Goal: Task Accomplishment & Management: Manage account settings

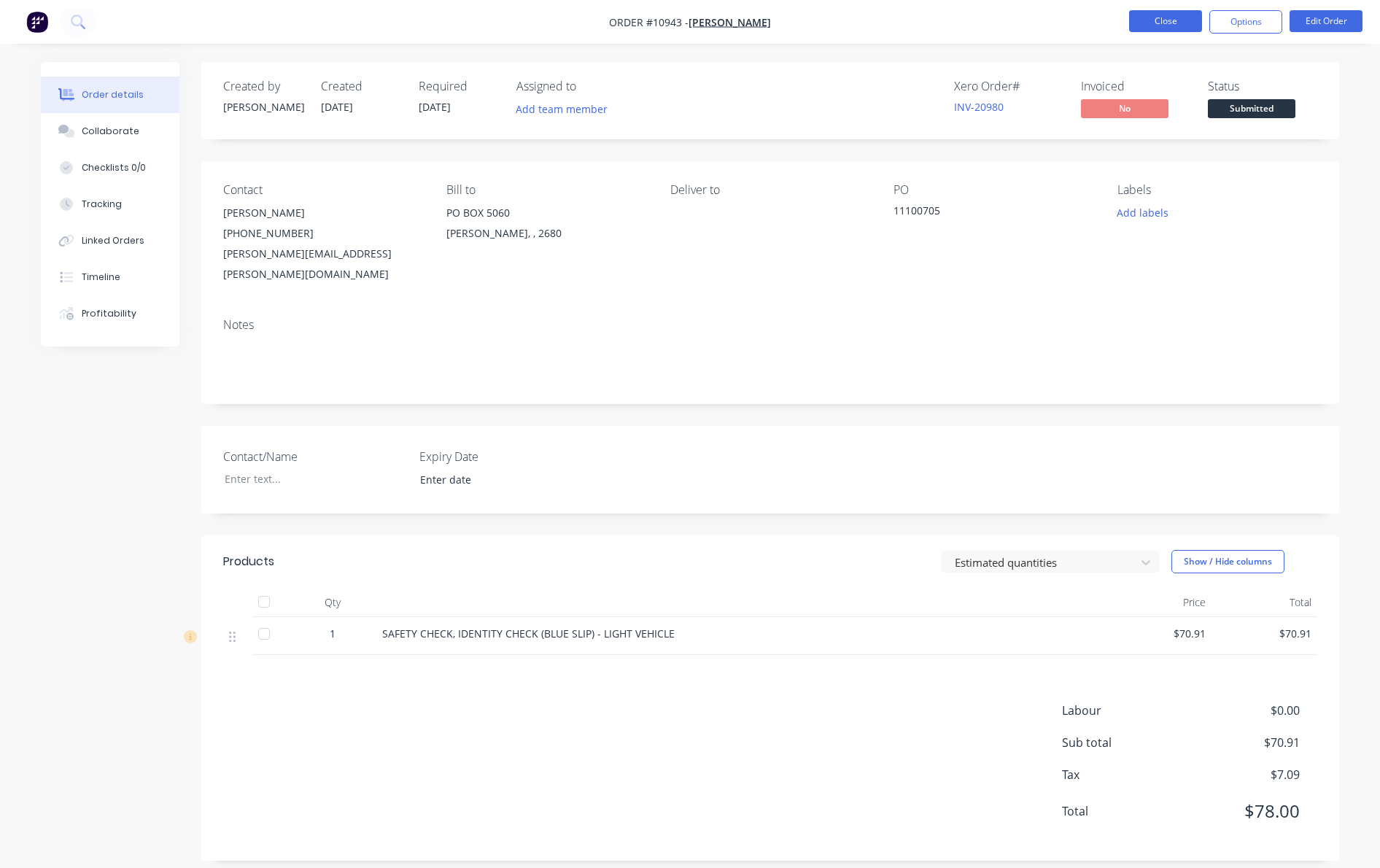
click at [1169, 21] on button "Close" at bounding box center [1165, 21] width 73 height 22
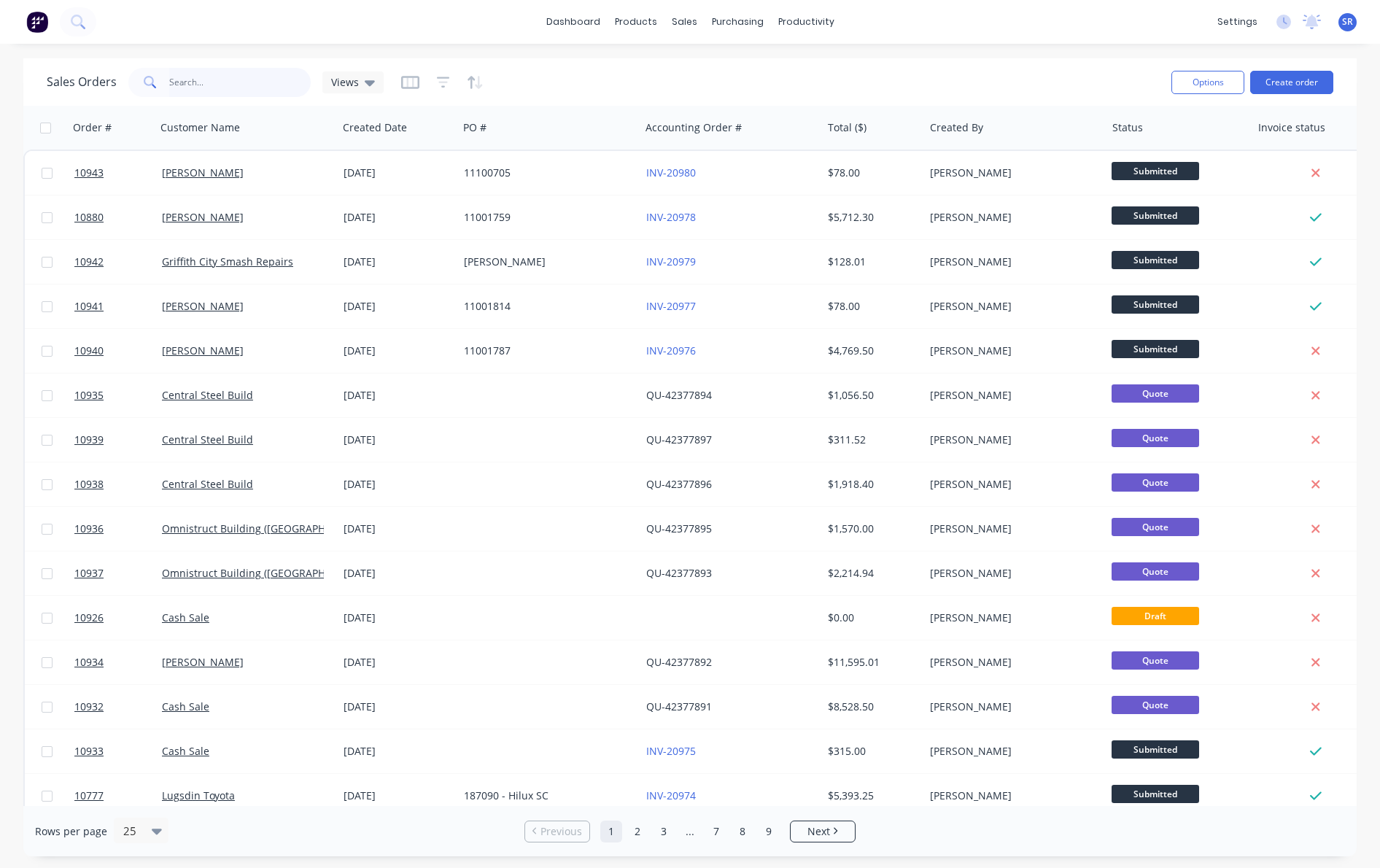
click at [191, 71] on input "text" at bounding box center [241, 82] width 142 height 29
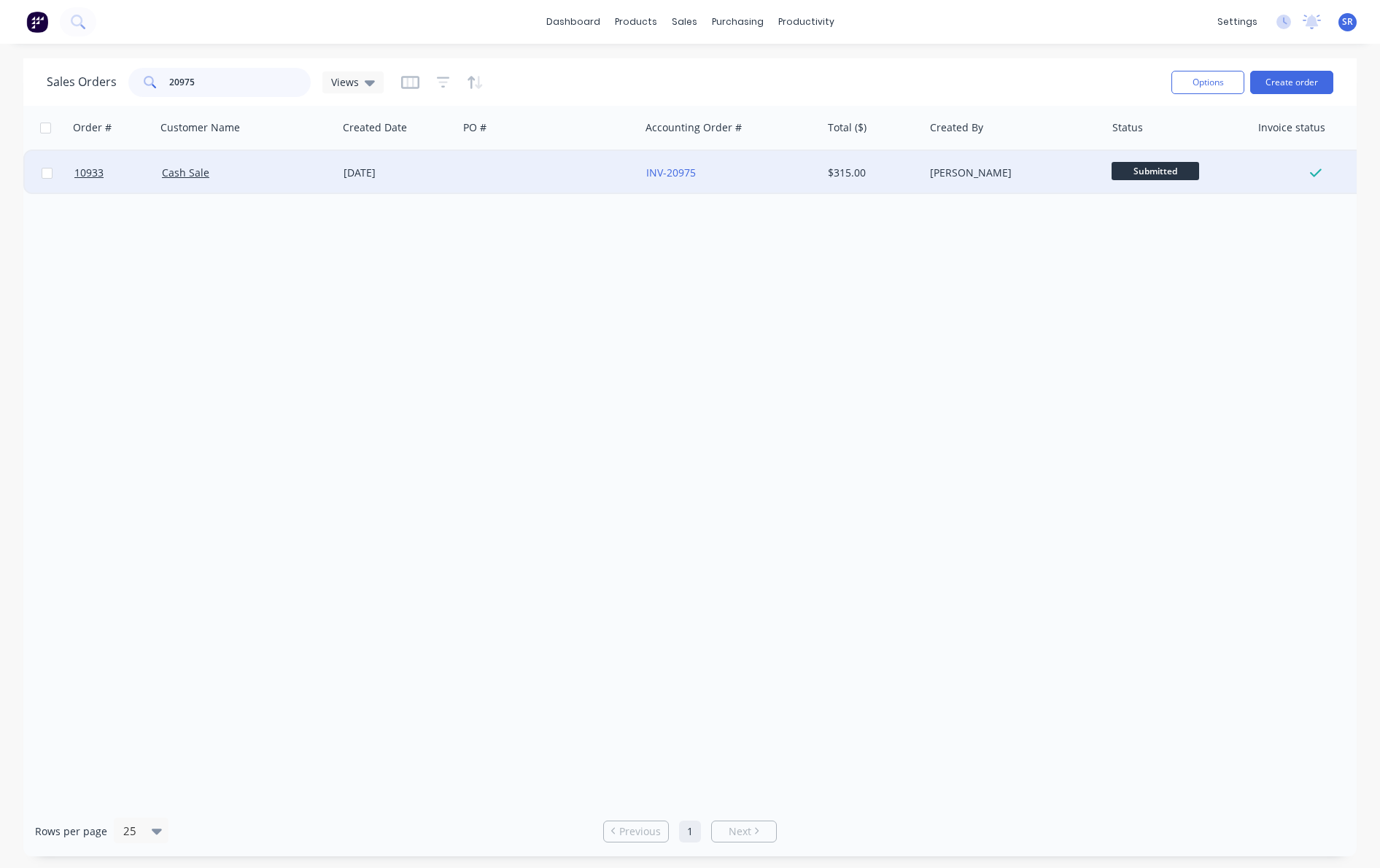
type input "20975"
click at [229, 175] on div "Cash Sale" at bounding box center [242, 172] width 162 height 14
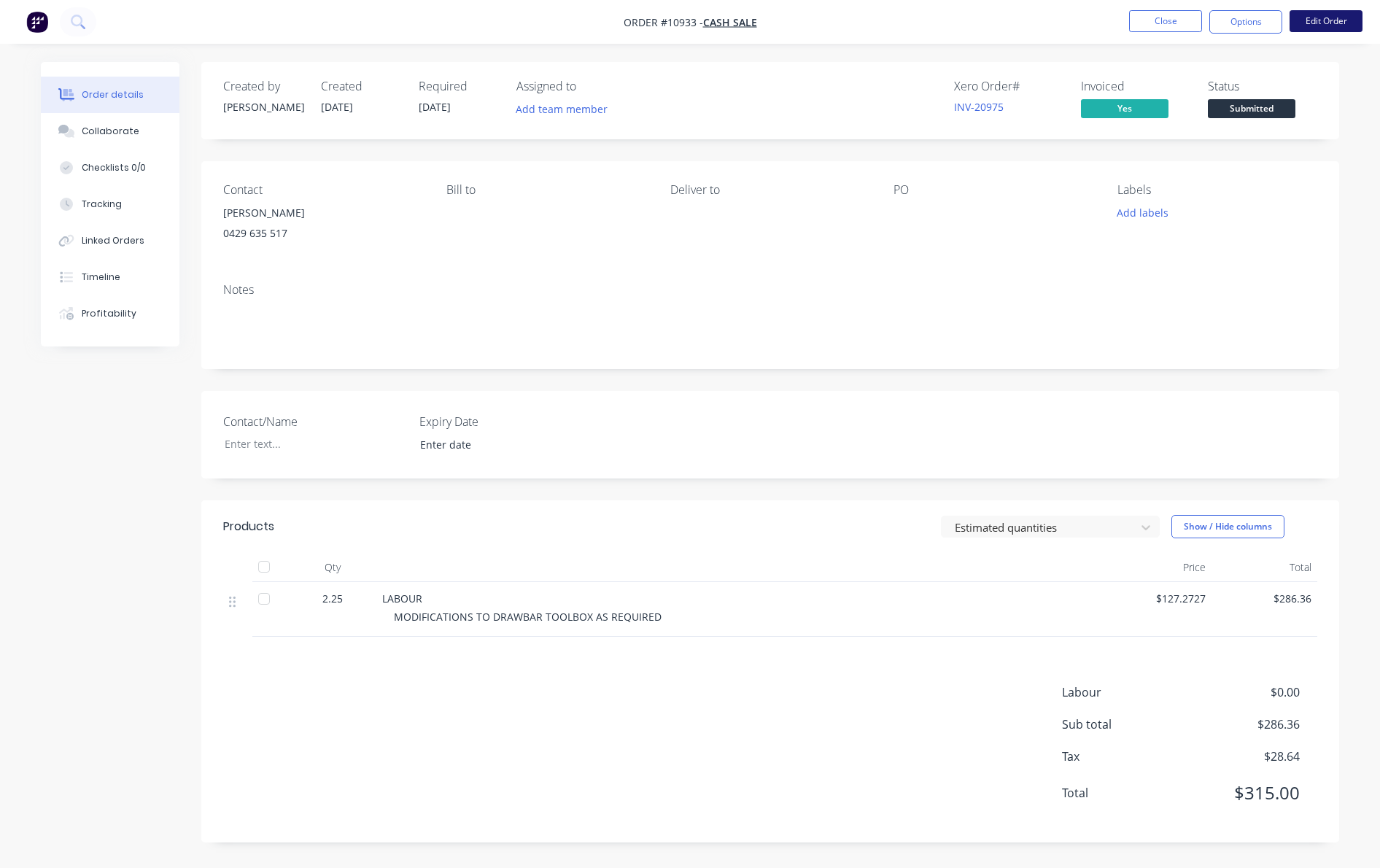
click at [1336, 19] on button "Edit Order" at bounding box center [1326, 21] width 73 height 22
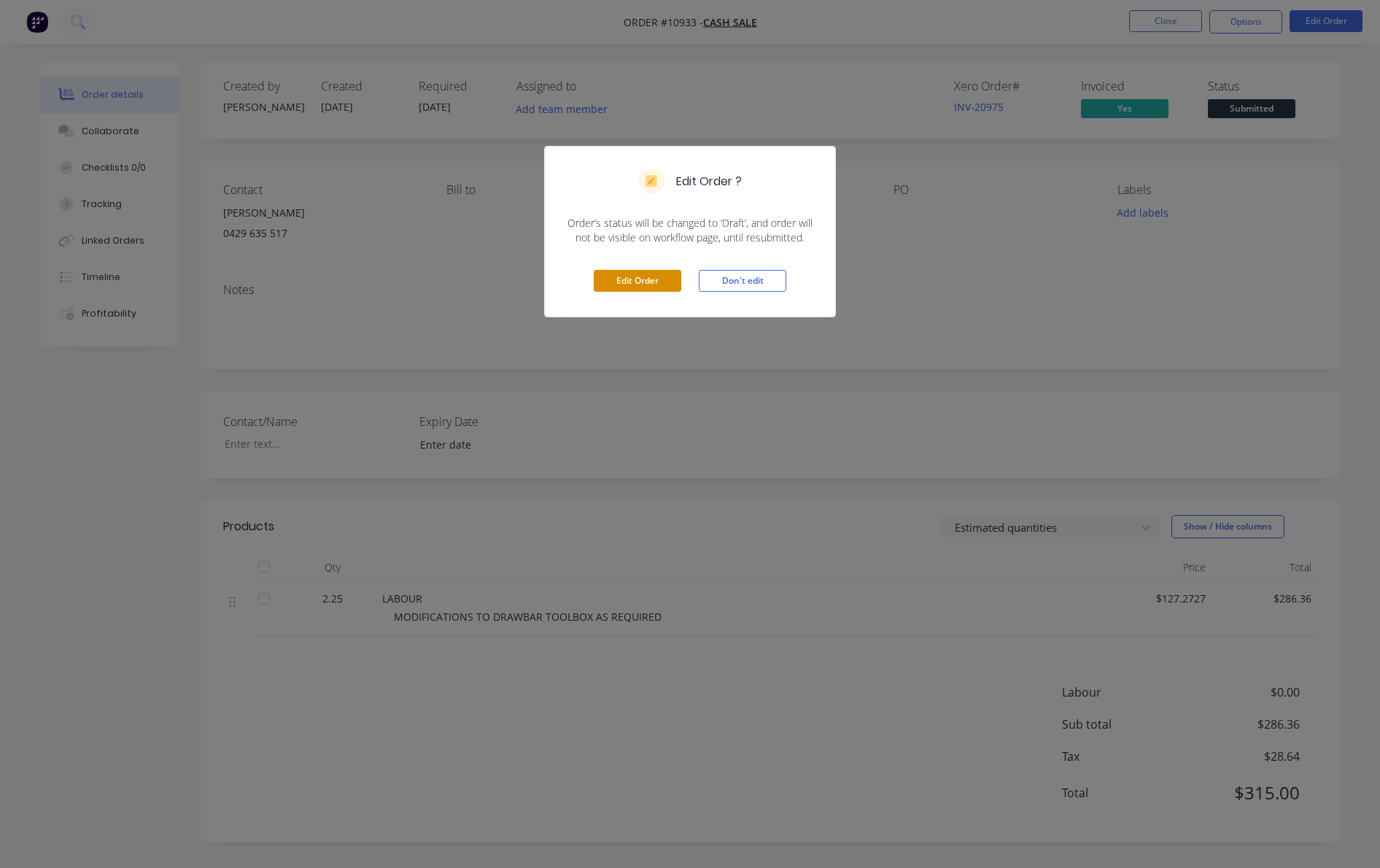
click at [636, 276] on button "Edit Order" at bounding box center [636, 281] width 87 height 22
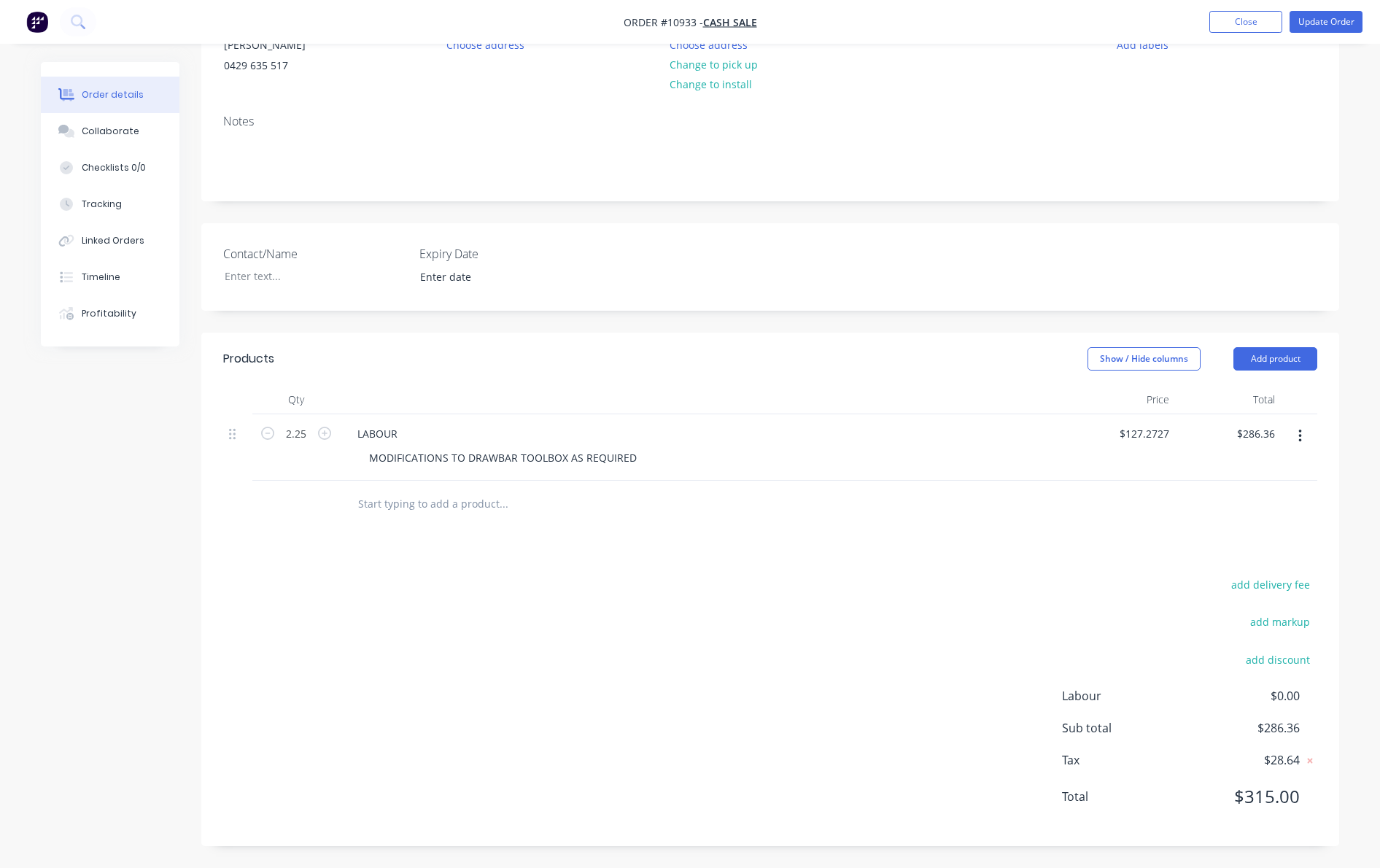
scroll to position [163, 0]
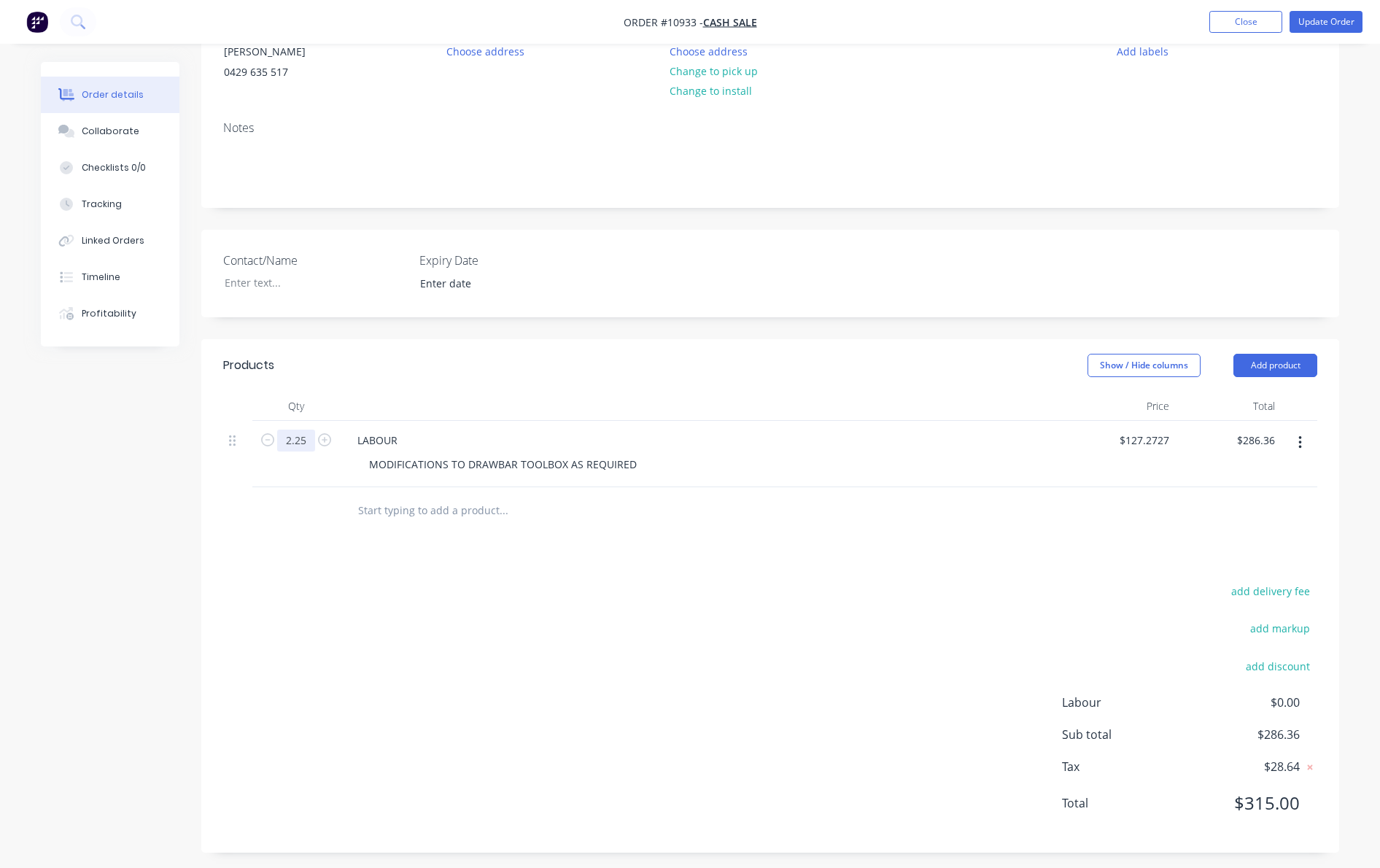
drag, startPoint x: 286, startPoint y: 441, endPoint x: 315, endPoint y: 444, distance: 29.2
click at [315, 444] on form "2.25" at bounding box center [295, 439] width 76 height 22
type input "1"
type input "127.2727"
type input "$127.27"
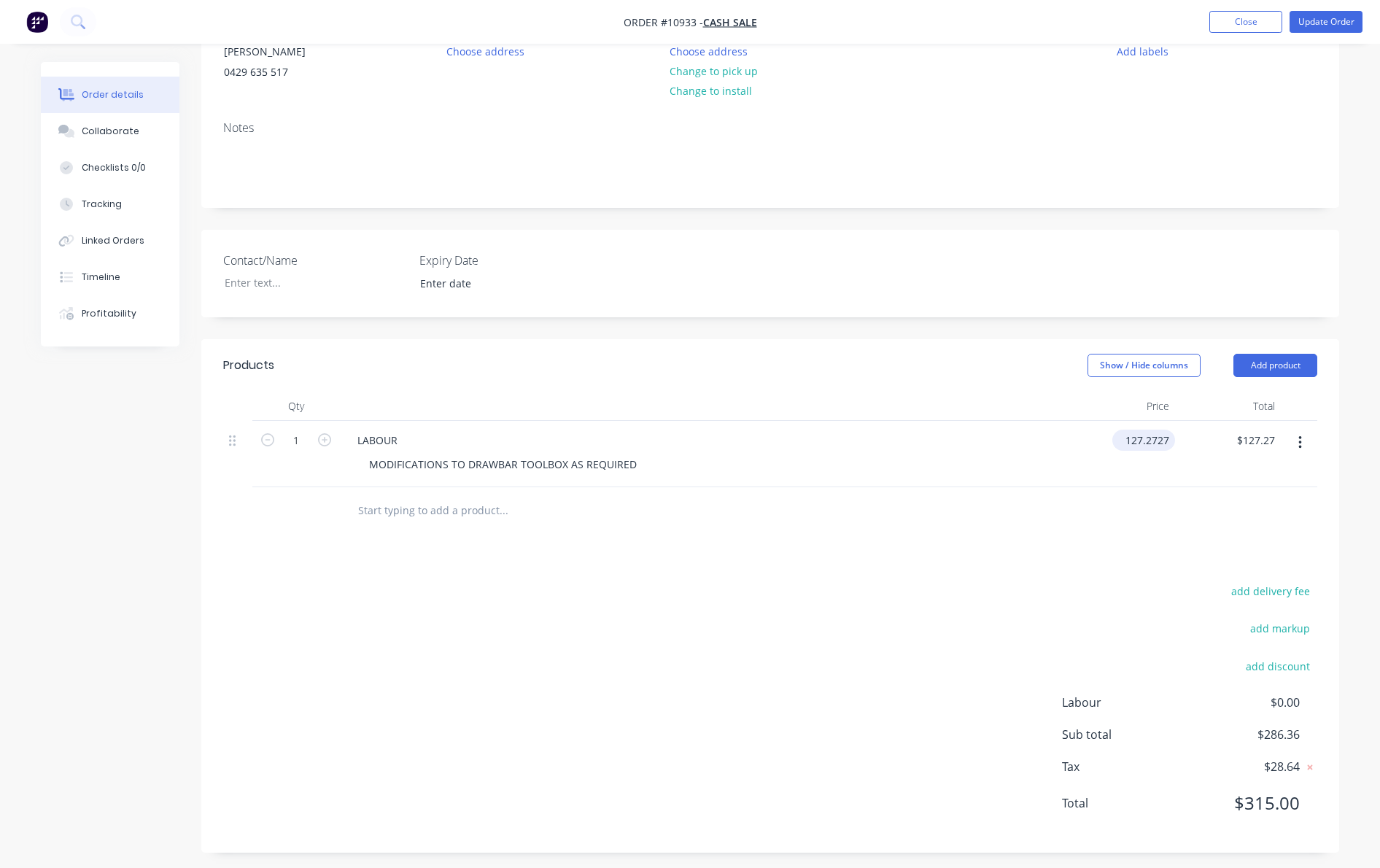
click at [1132, 441] on input "127.2727" at bounding box center [1146, 440] width 57 height 21
type input "$122.72"
click at [1146, 515] on div at bounding box center [770, 510] width 1094 height 47
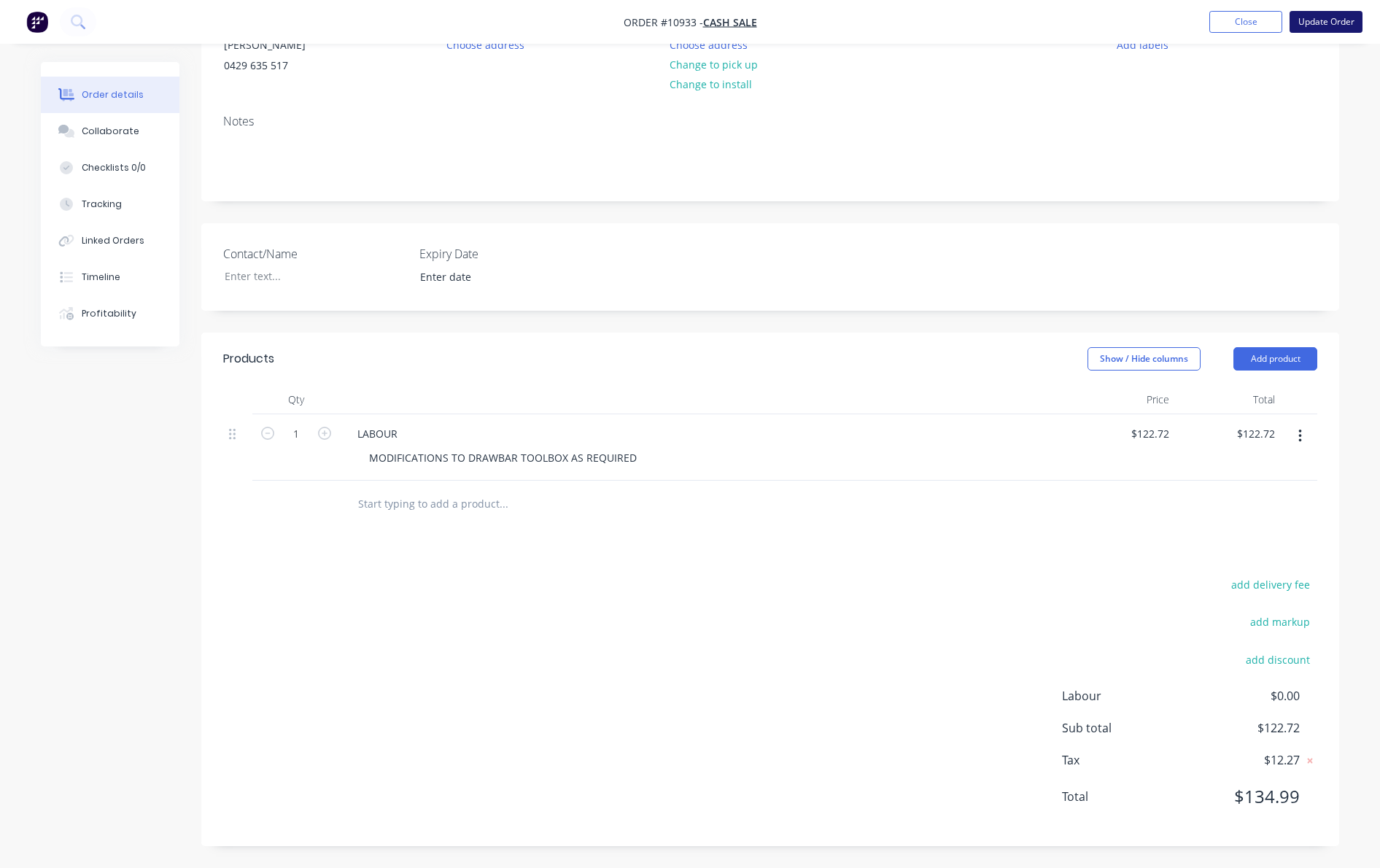
click at [1326, 26] on button "Update Order" at bounding box center [1326, 21] width 73 height 22
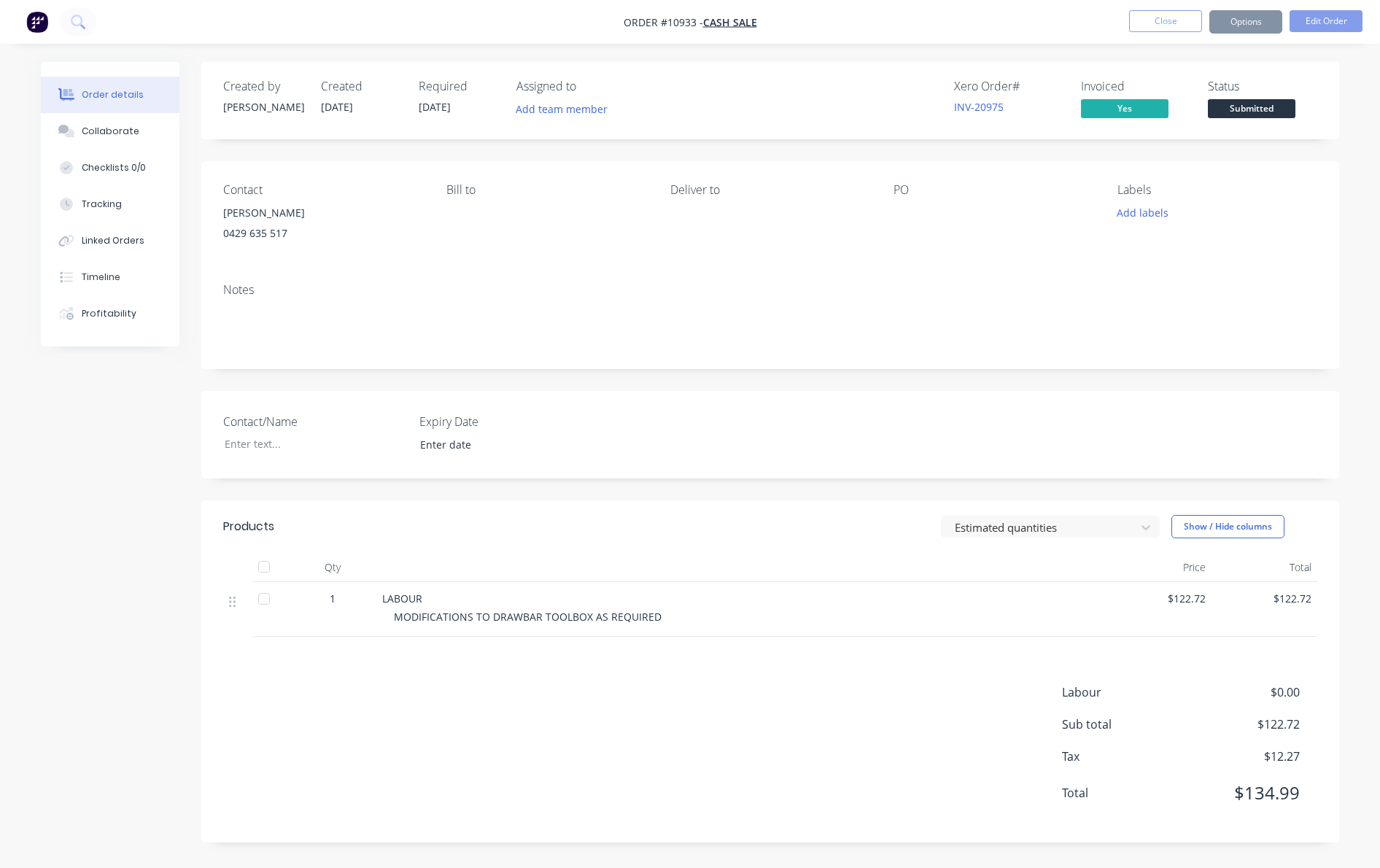
scroll to position [0, 0]
click at [153, 445] on div "Created by [PERSON_NAME] Created [DATE] Required [DATE] Assigned to Add team me…" at bounding box center [690, 463] width 1299 height 802
click at [1118, 191] on div "Remaining" at bounding box center [1172, 190] width 153 height 15
click at [1120, 201] on div "$ 122.72" at bounding box center [1172, 204] width 153 height 15
click at [1230, 16] on button "Options" at bounding box center [1246, 22] width 73 height 23
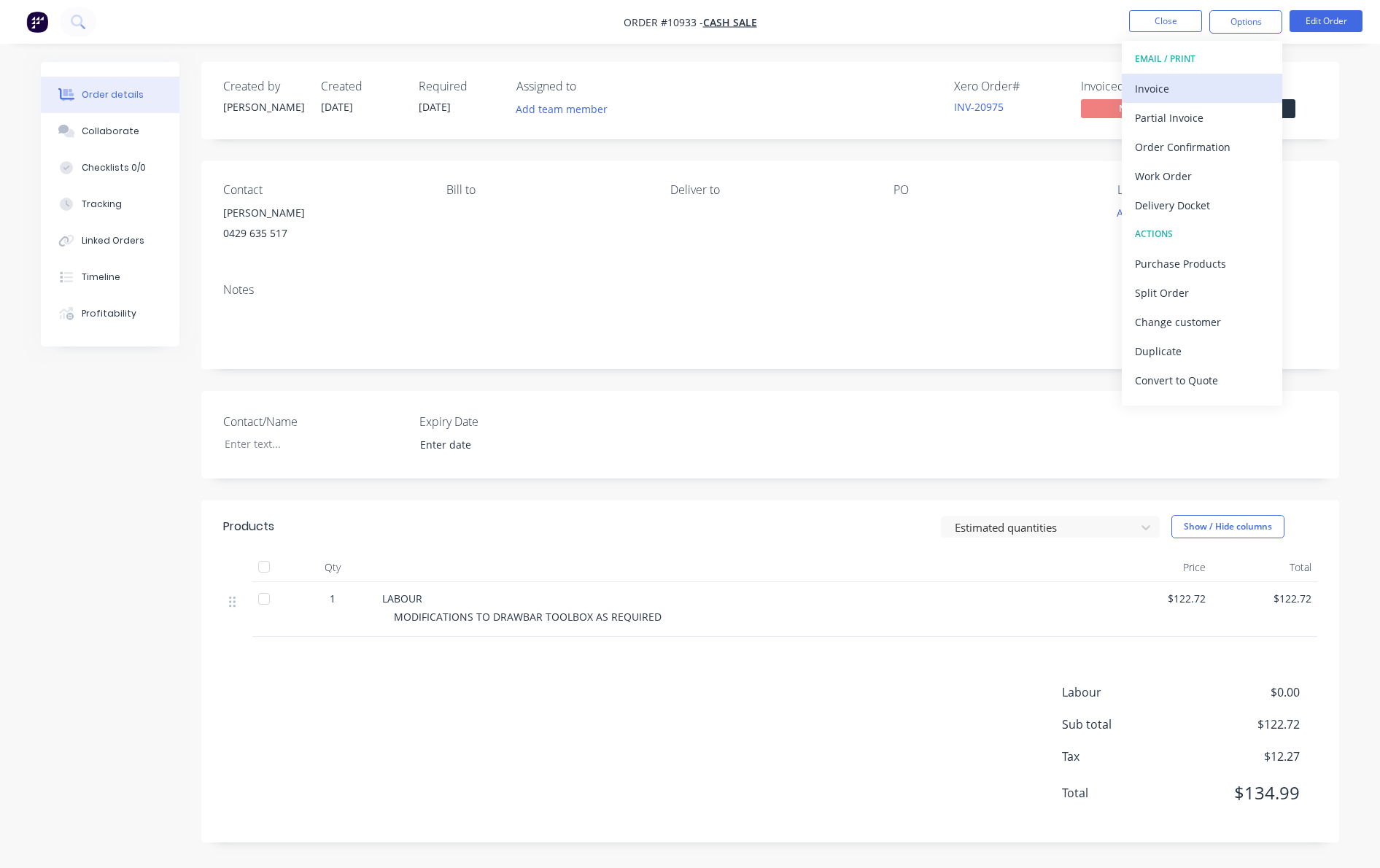
click at [1161, 96] on div "Invoice" at bounding box center [1202, 88] width 134 height 21
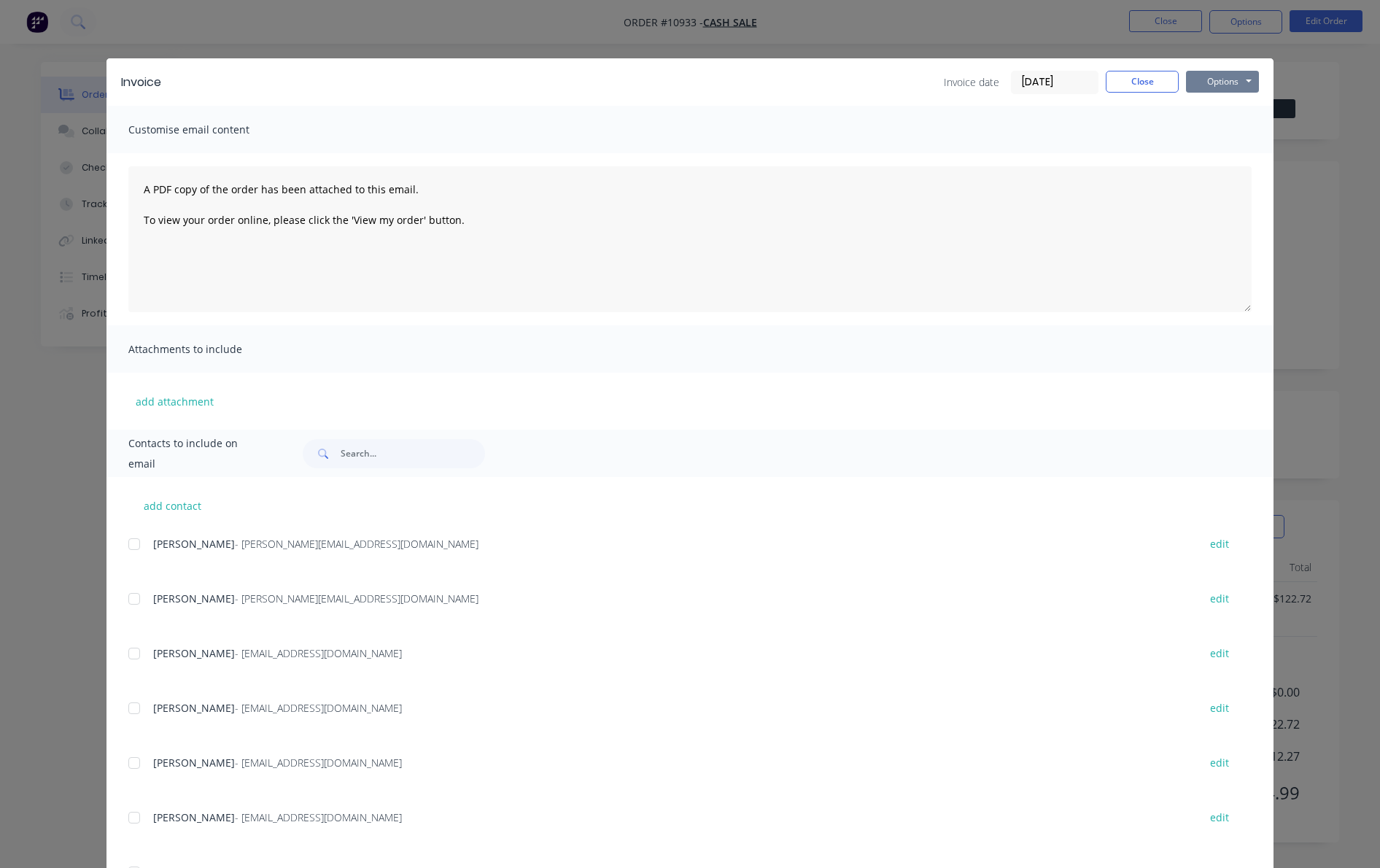
click at [1236, 81] on button "Options" at bounding box center [1222, 81] width 73 height 22
click at [1229, 107] on button "Preview" at bounding box center [1231, 107] width 93 height 24
click at [1134, 80] on button "Close" at bounding box center [1142, 81] width 73 height 22
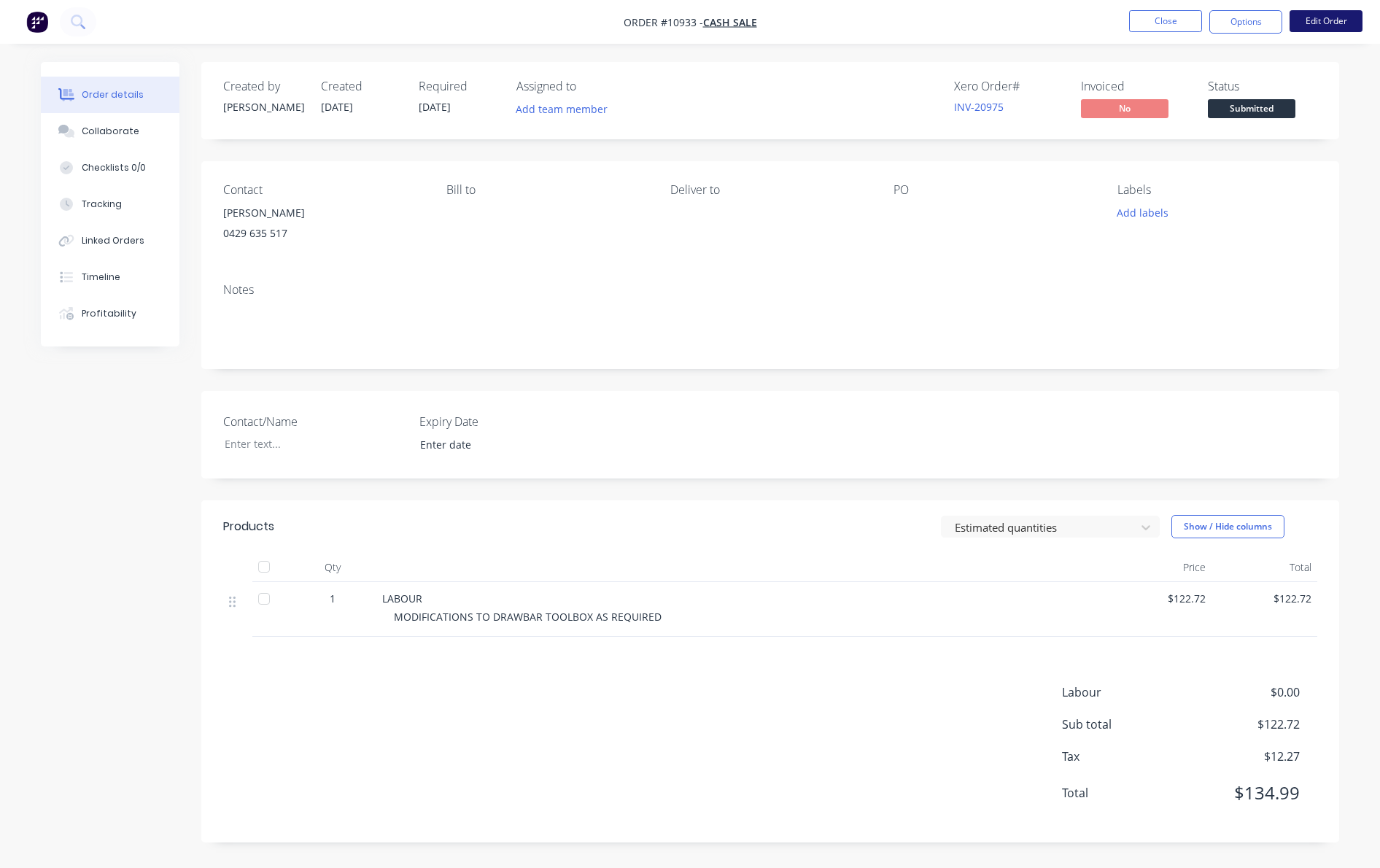
click at [1326, 25] on button "Edit Order" at bounding box center [1326, 21] width 73 height 22
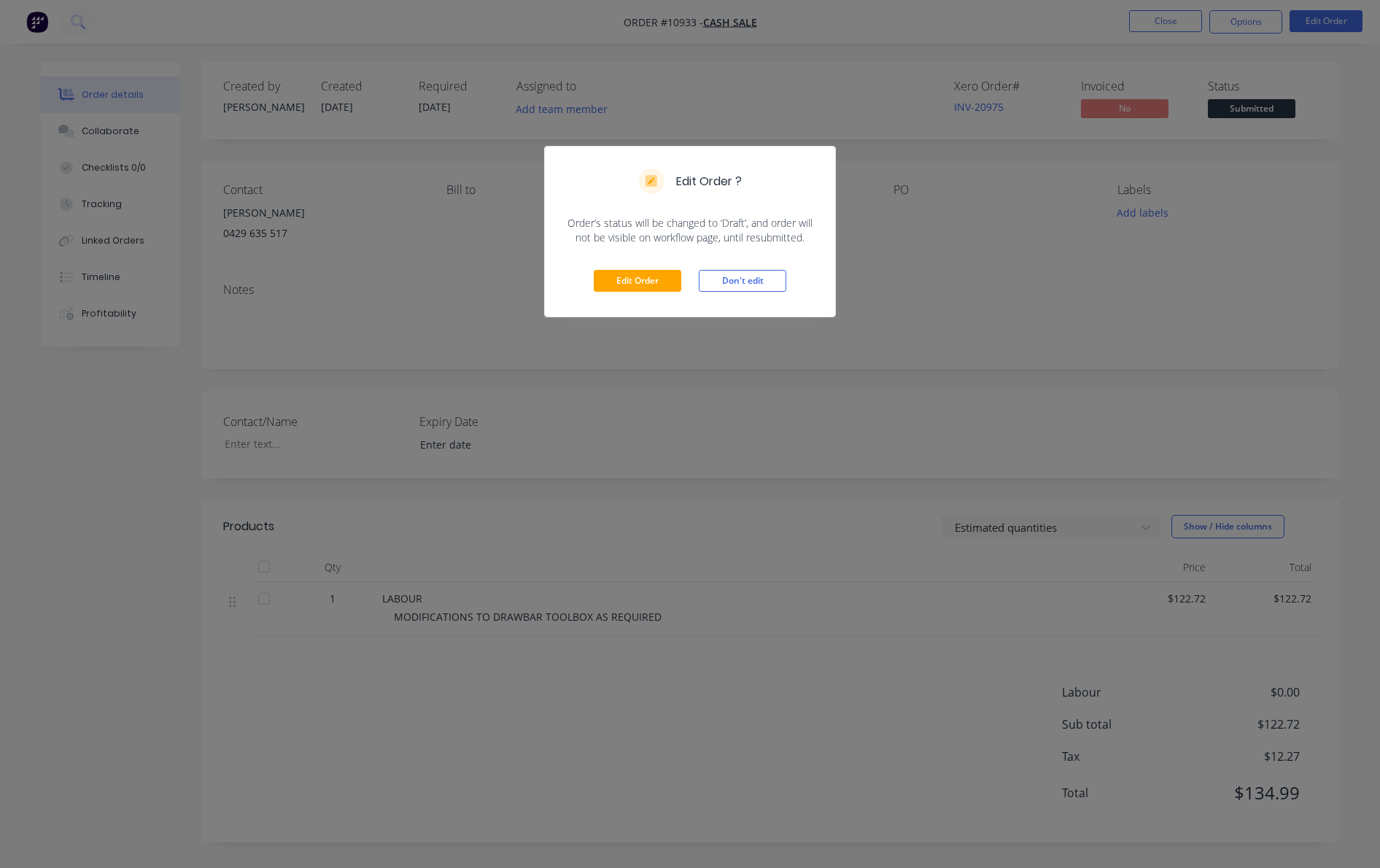
drag, startPoint x: 712, startPoint y: 279, endPoint x: 1070, endPoint y: 177, distance: 372.2
click at [714, 278] on button "Don't edit" at bounding box center [742, 281] width 87 height 22
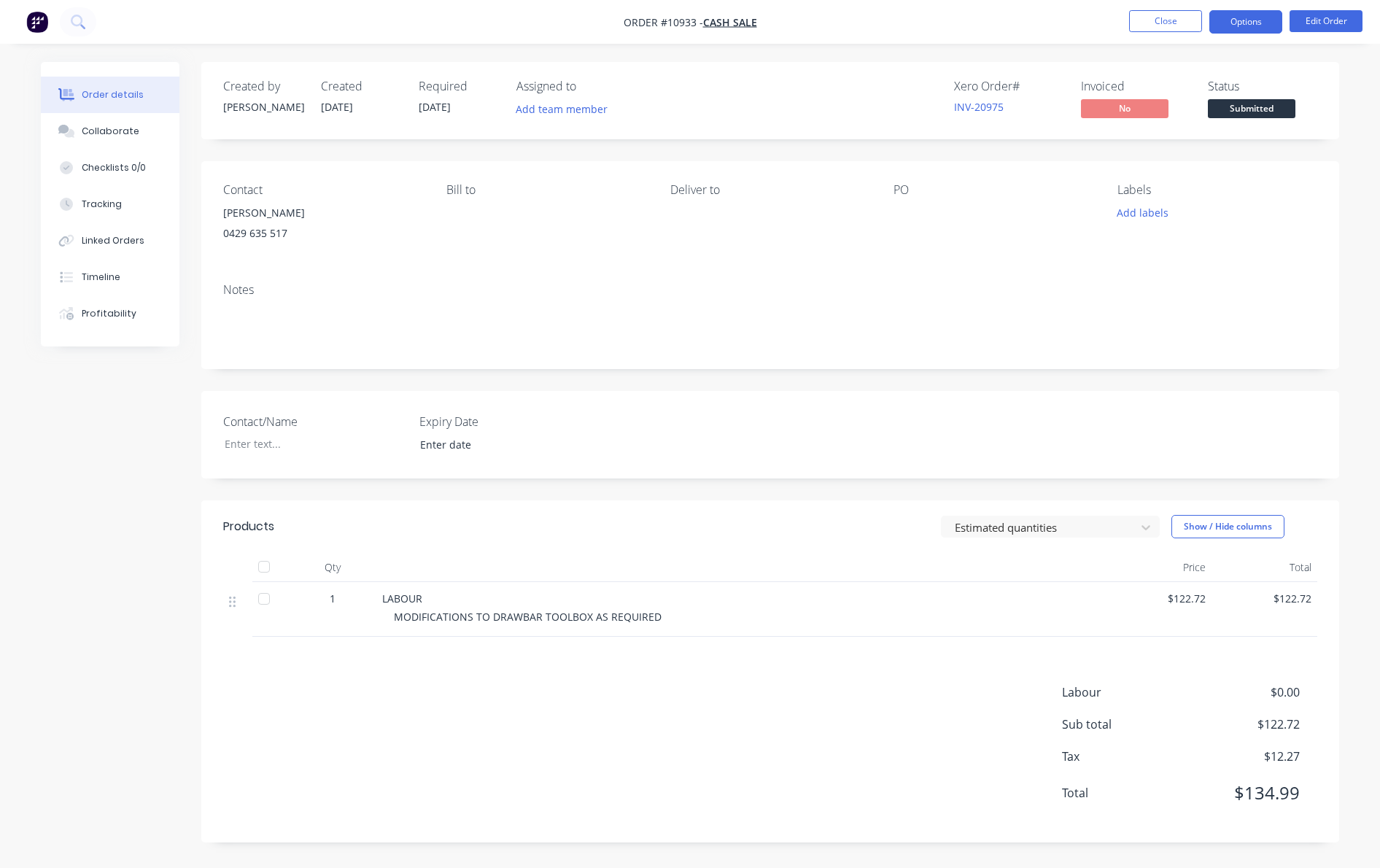
click at [1254, 29] on button "Options" at bounding box center [1246, 22] width 73 height 23
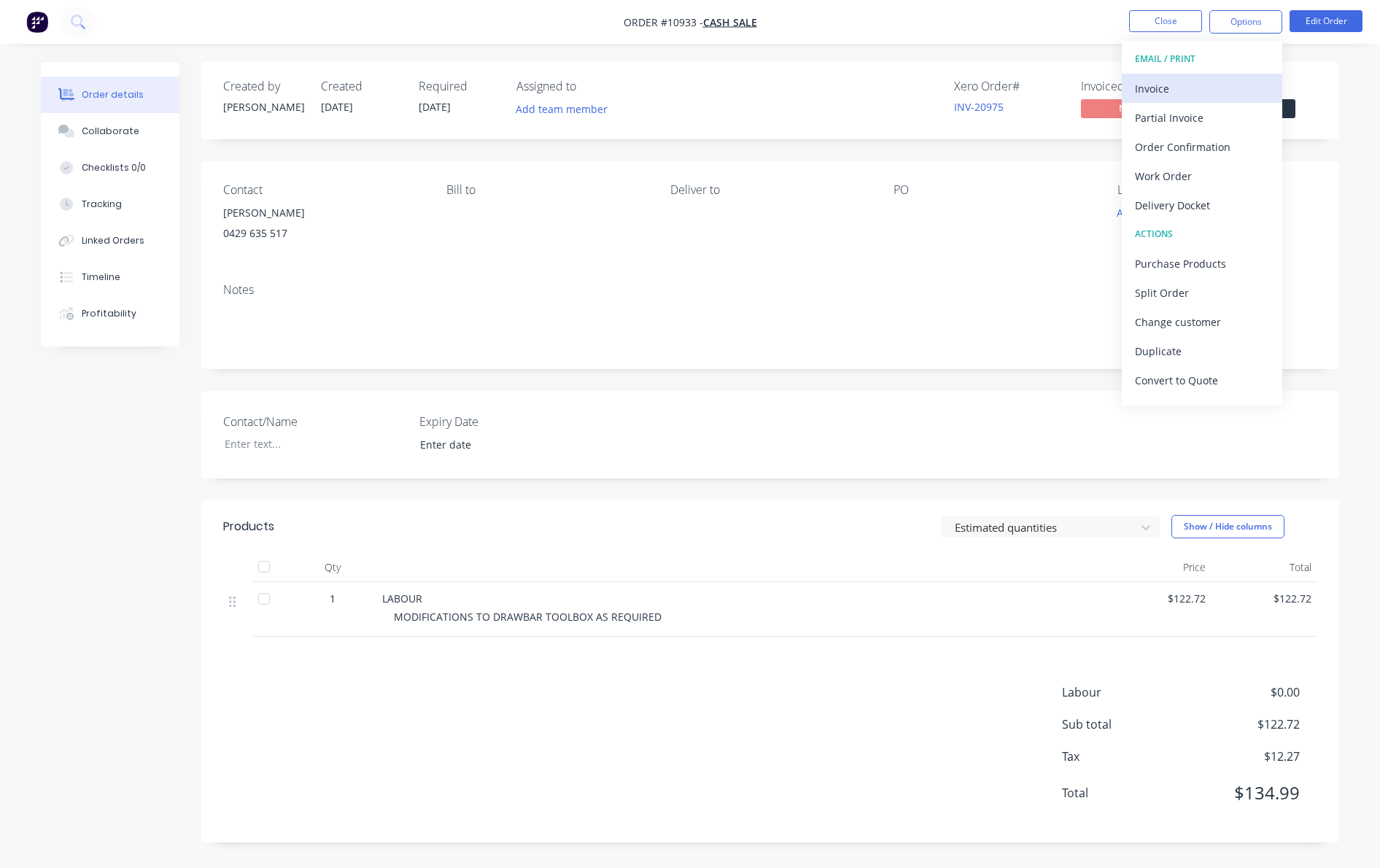
click at [1170, 84] on div "Invoice" at bounding box center [1202, 88] width 134 height 21
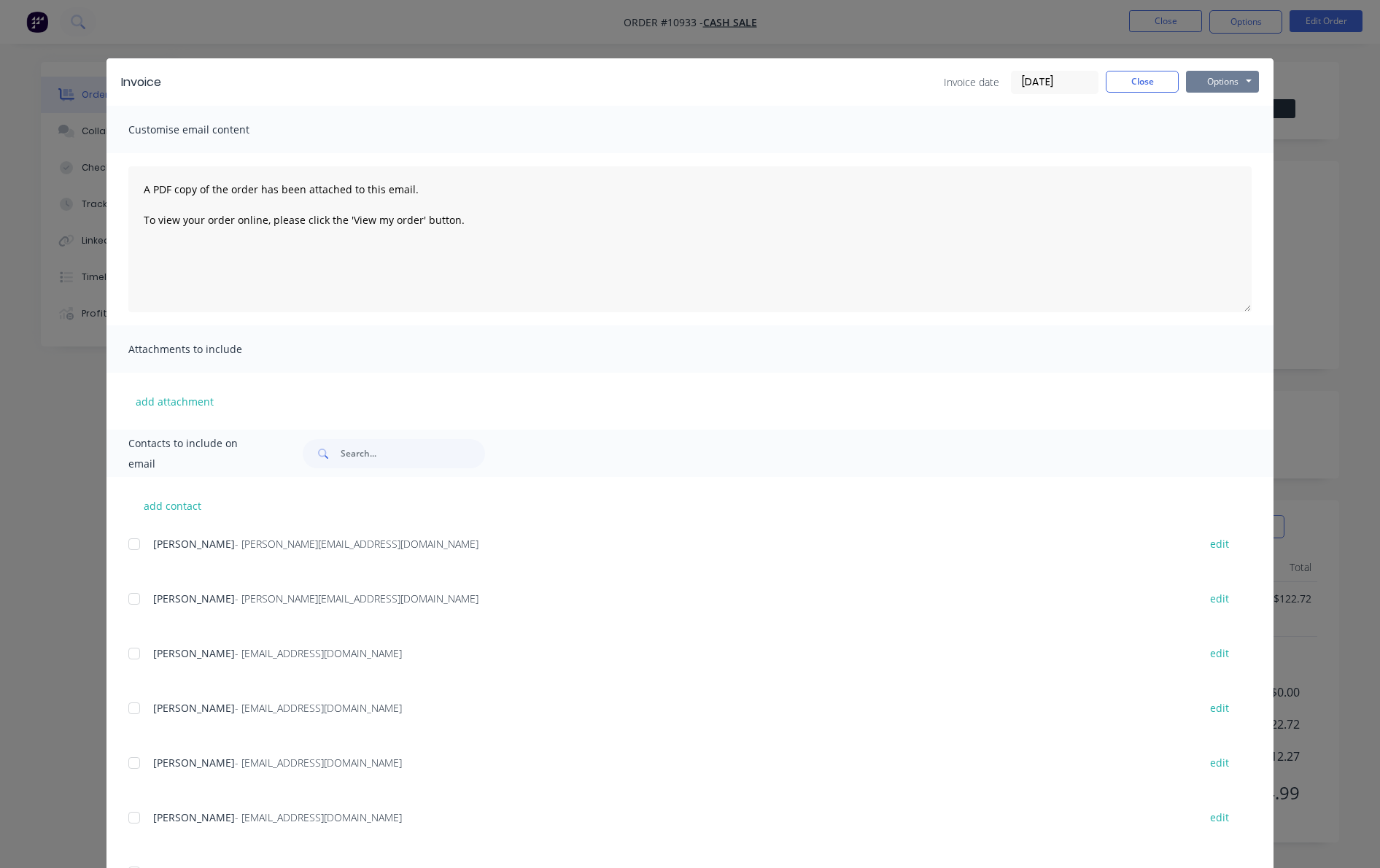
click at [1215, 84] on button "Options" at bounding box center [1222, 81] width 73 height 22
click at [1229, 126] on button "Print" at bounding box center [1231, 131] width 93 height 24
click at [1154, 79] on button "Close" at bounding box center [1142, 81] width 73 height 22
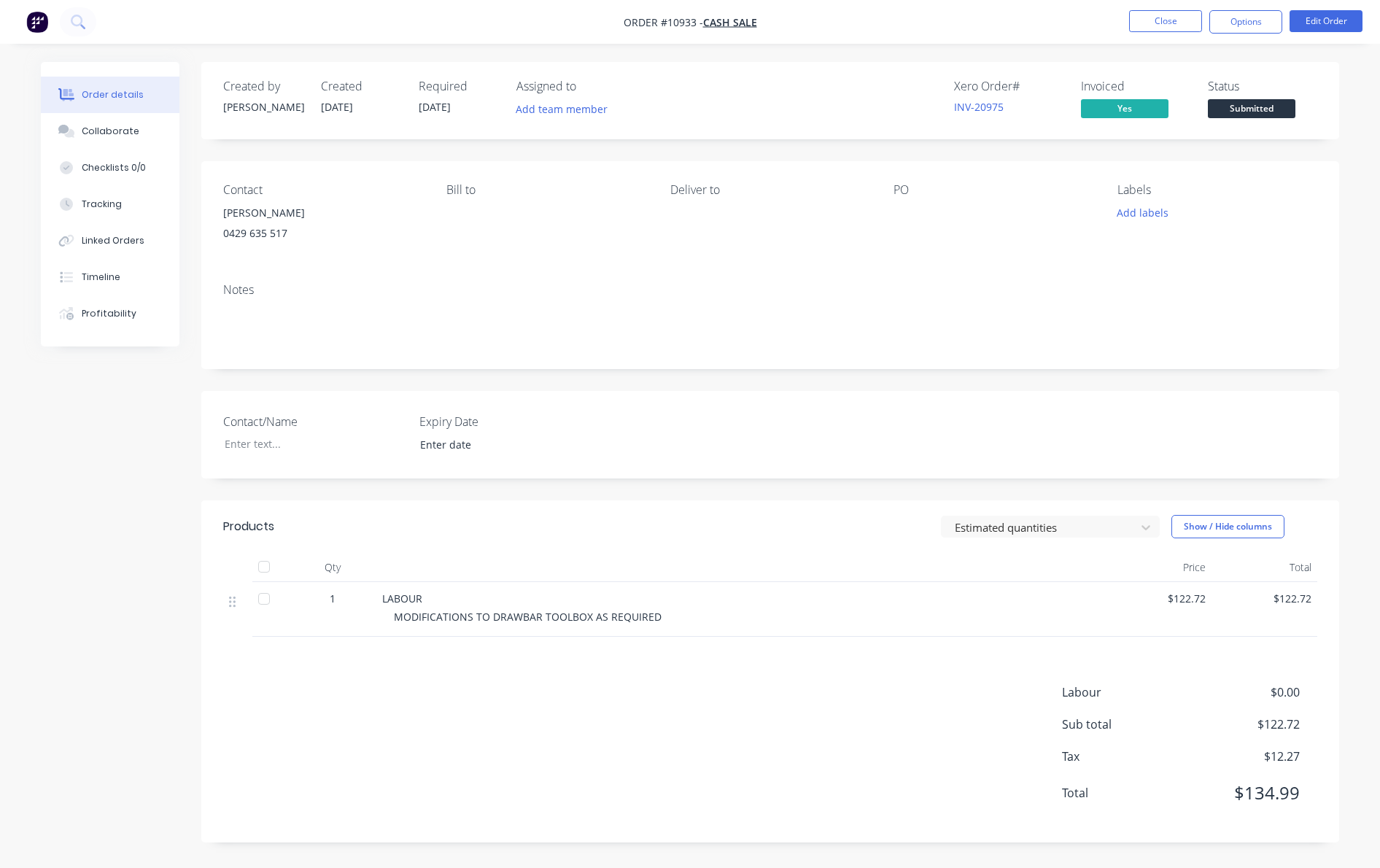
click at [1334, 238] on div "Contact [PERSON_NAME] 0429 635 517 Bill to Deliver to PO Labels Add labels" at bounding box center [770, 216] width 1138 height 110
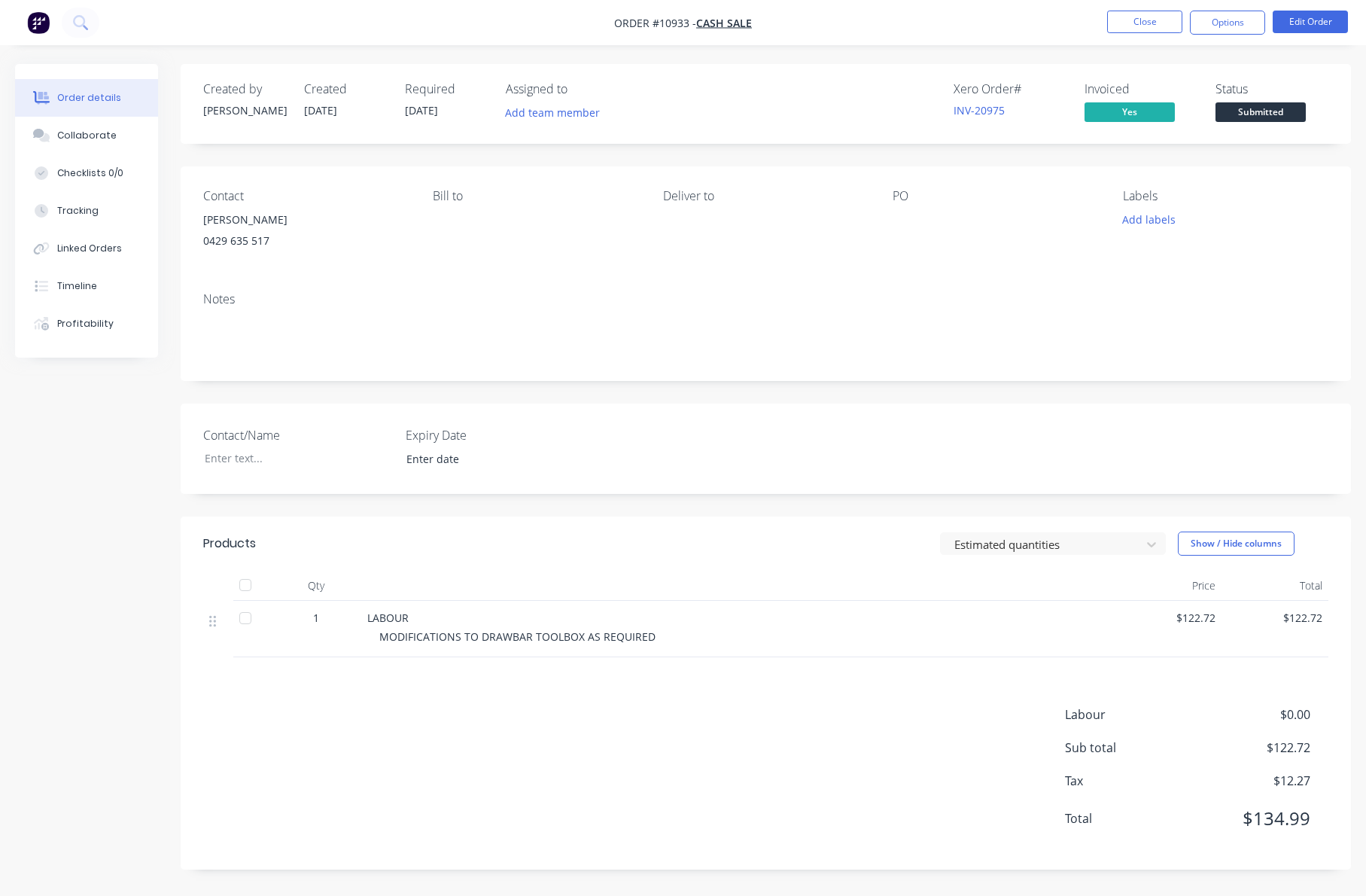
click at [42, 23] on img "button" at bounding box center [38, 22] width 23 height 23
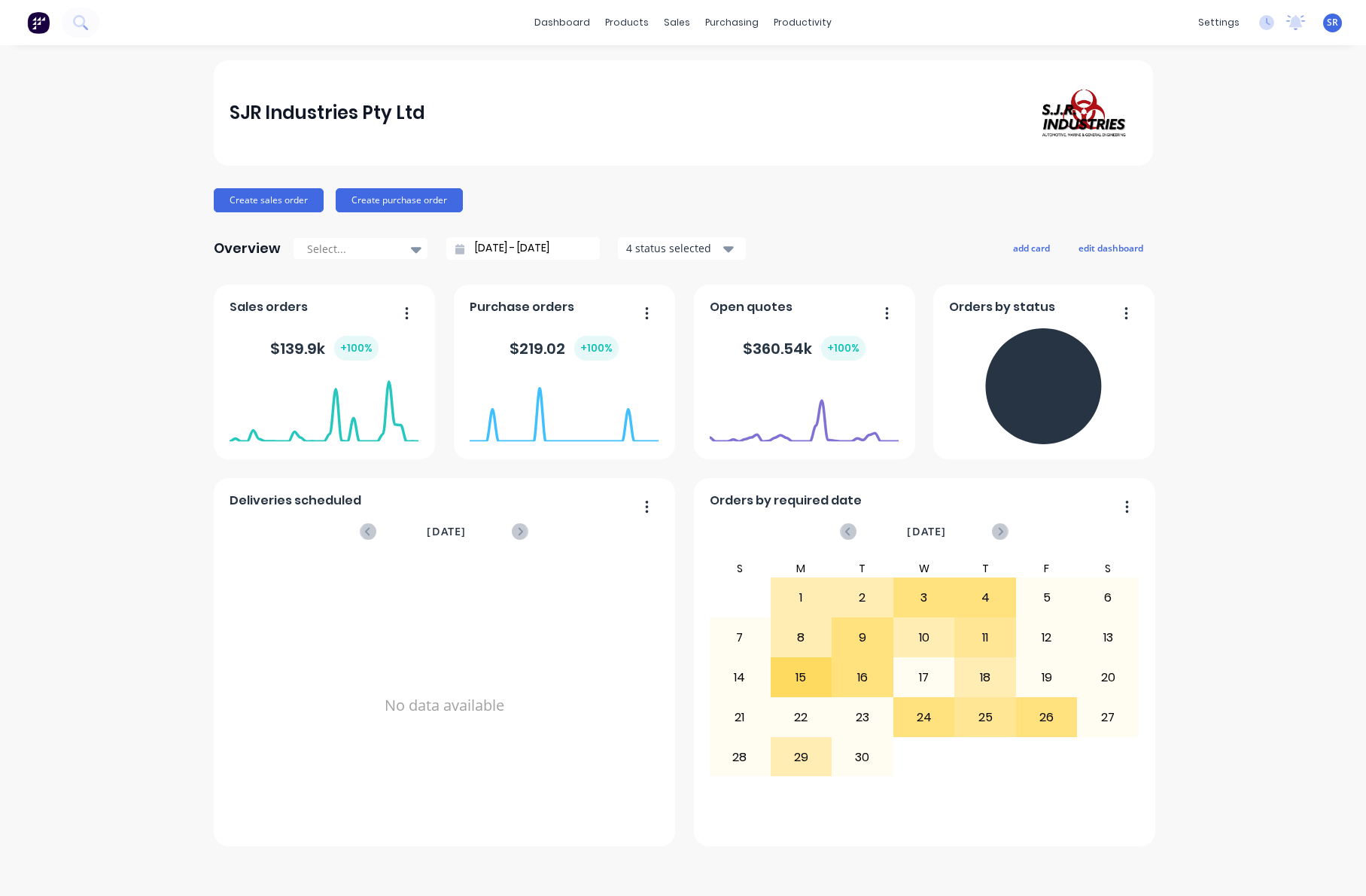
click at [312, 364] on div "$ 139.9k + 100 %" at bounding box center [323, 349] width 189 height 45
click at [304, 350] on div "$ 139.9k + 100 %" at bounding box center [324, 347] width 109 height 25
click at [411, 312] on button "button" at bounding box center [402, 314] width 32 height 24
click at [384, 308] on div "Sales orders" at bounding box center [323, 312] width 189 height 22
click at [358, 385] on foreignobject at bounding box center [323, 410] width 189 height 64
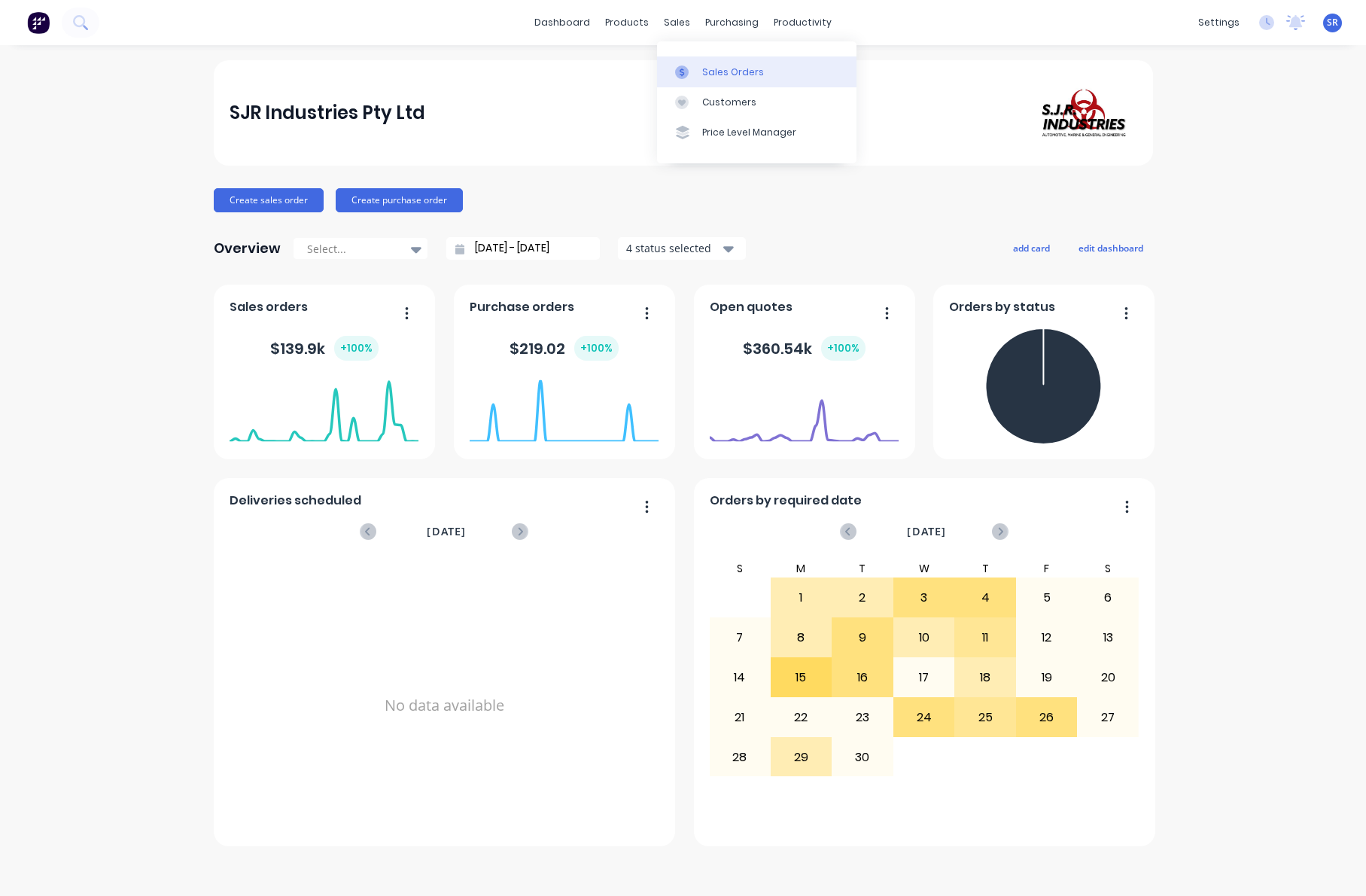
click at [717, 74] on div "Sales Orders" at bounding box center [733, 72] width 61 height 14
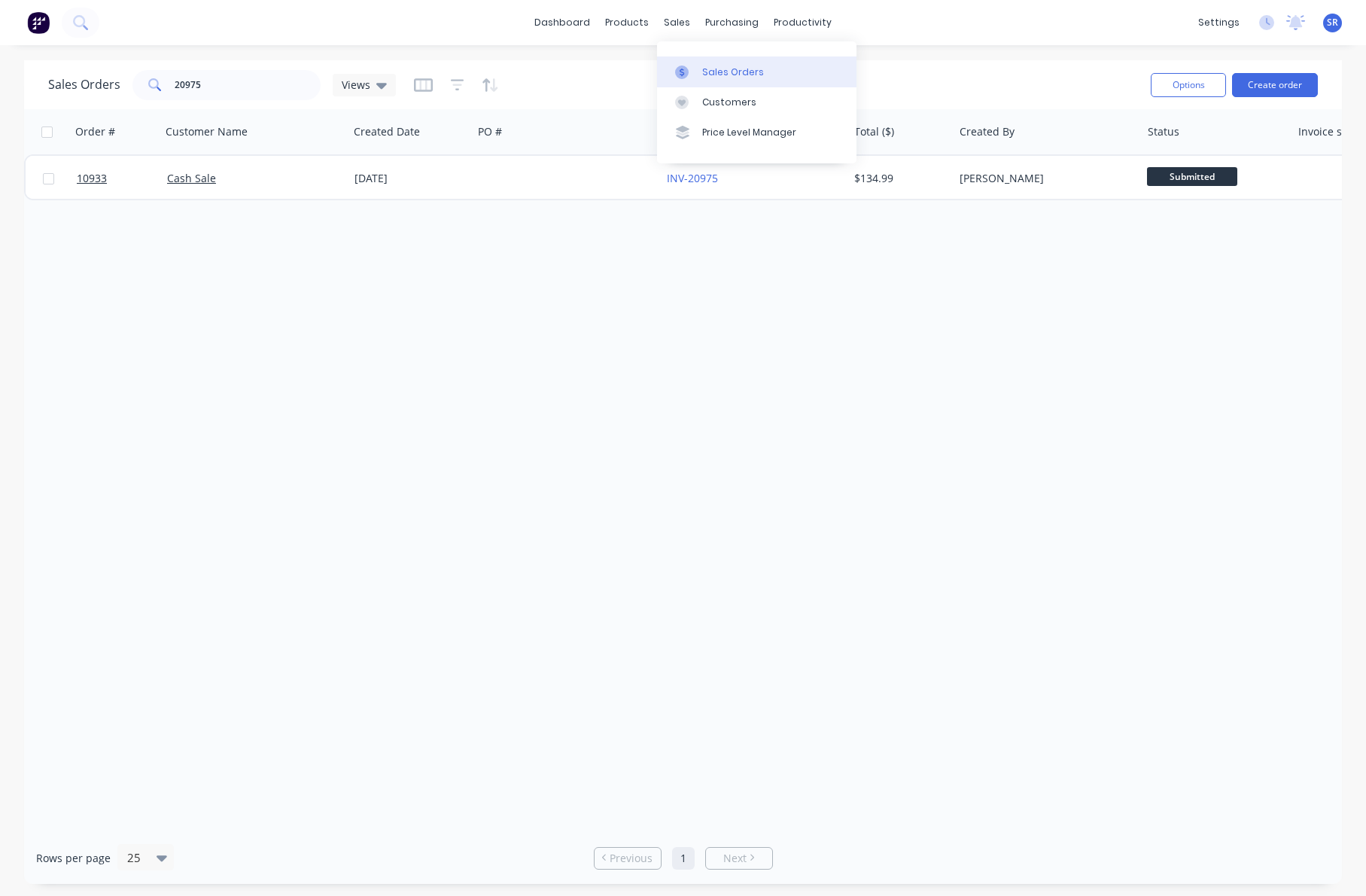
click at [730, 74] on div "Sales Orders" at bounding box center [733, 72] width 61 height 14
drag, startPoint x: 212, startPoint y: 87, endPoint x: 161, endPoint y: 84, distance: 51.1
click at [161, 84] on div "20975" at bounding box center [227, 85] width 188 height 30
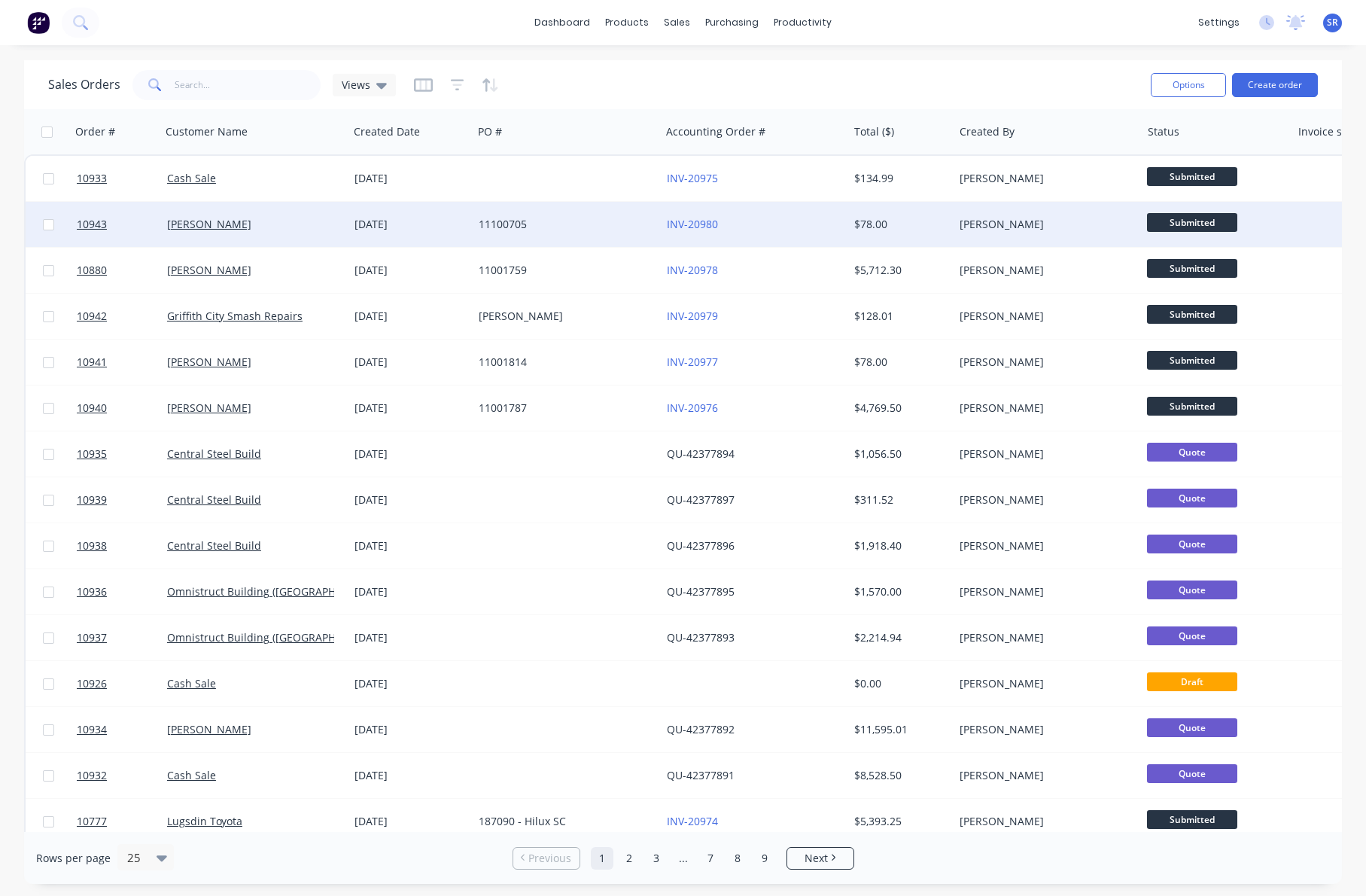
click at [503, 226] on div "11100705" at bounding box center [562, 224] width 167 height 15
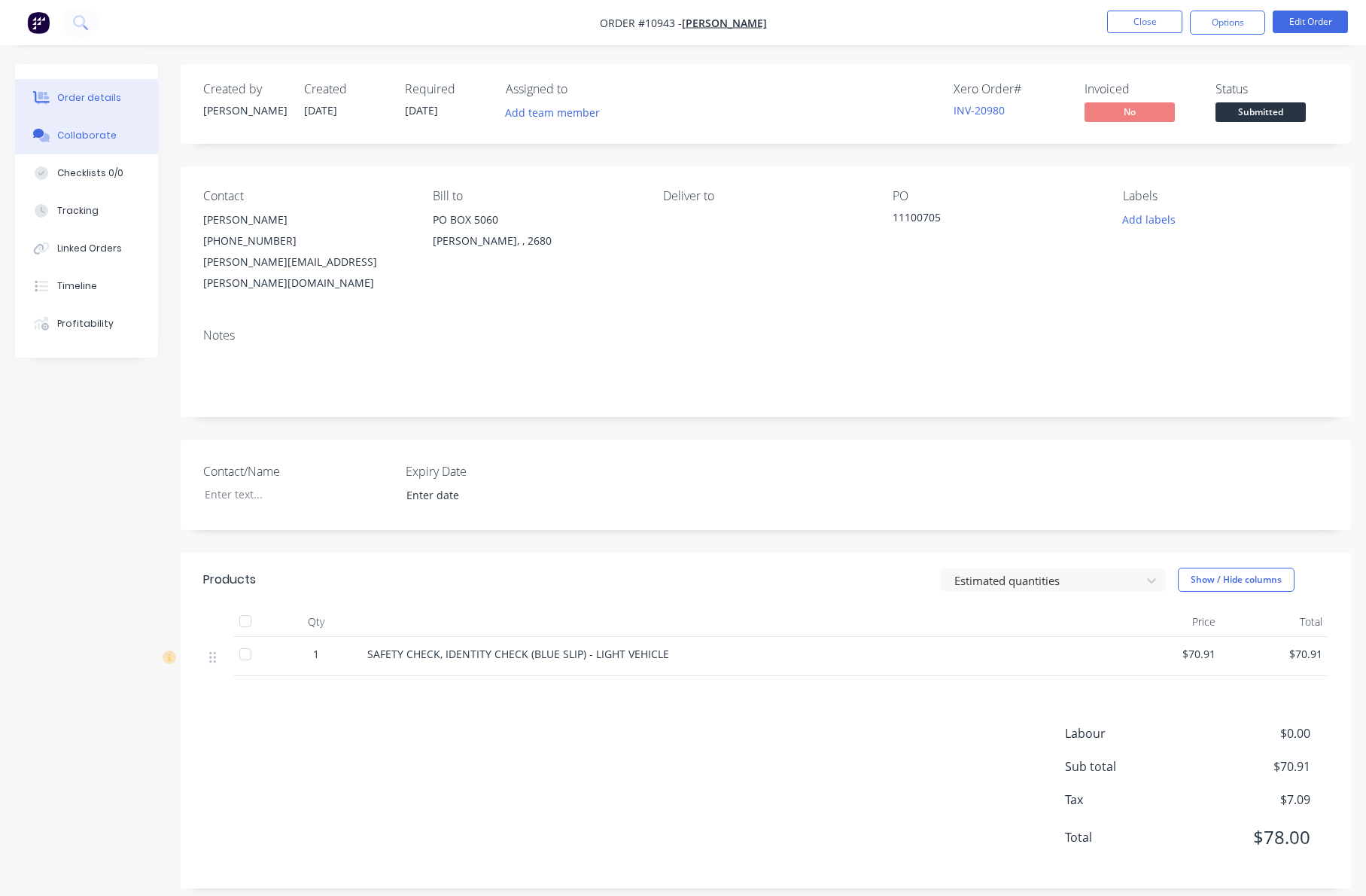
click at [74, 137] on div "Collaborate" at bounding box center [87, 135] width 59 height 14
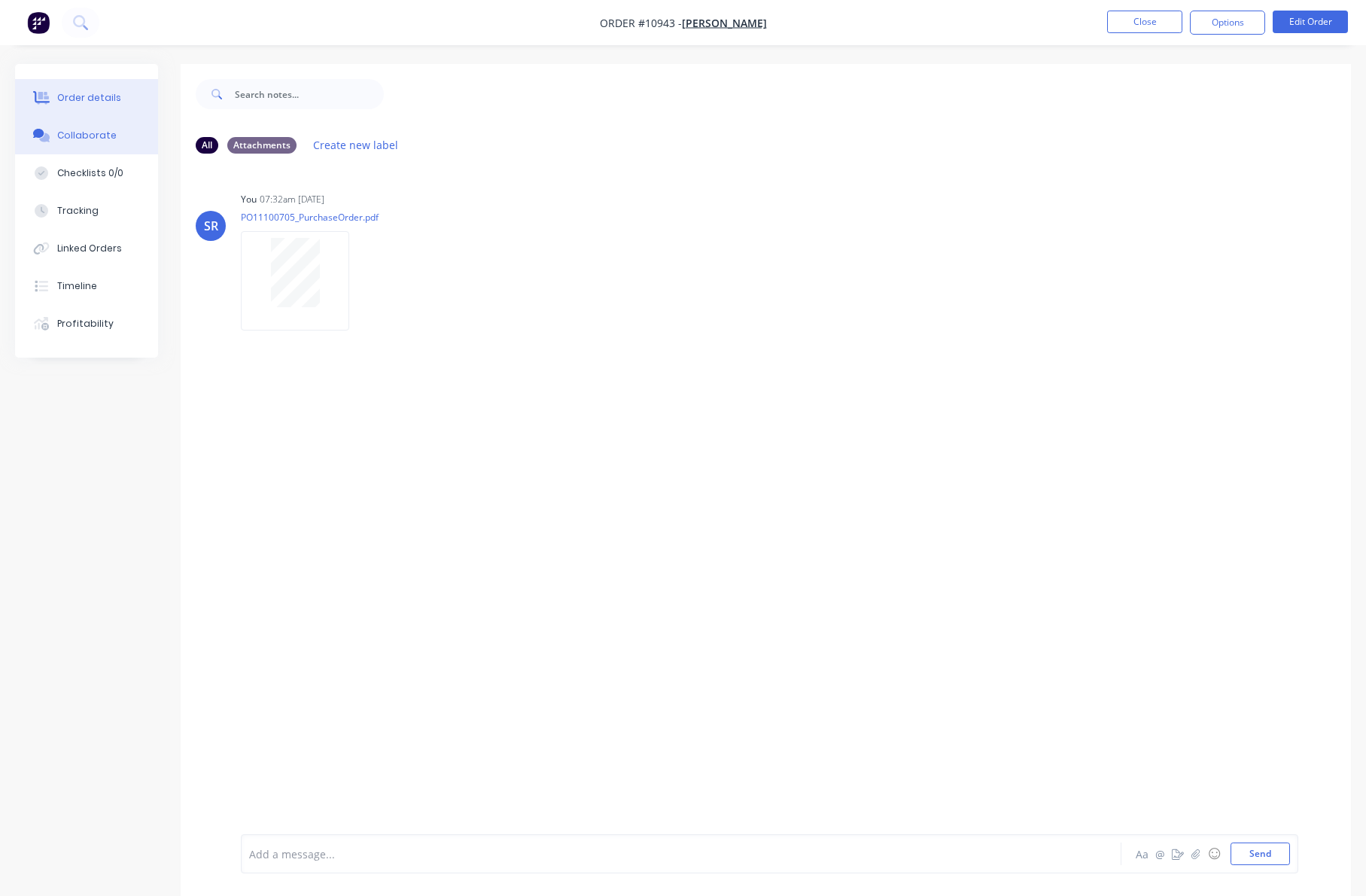
click at [112, 89] on button "Order details" at bounding box center [86, 98] width 143 height 38
